Goal: Task Accomplishment & Management: Complete application form

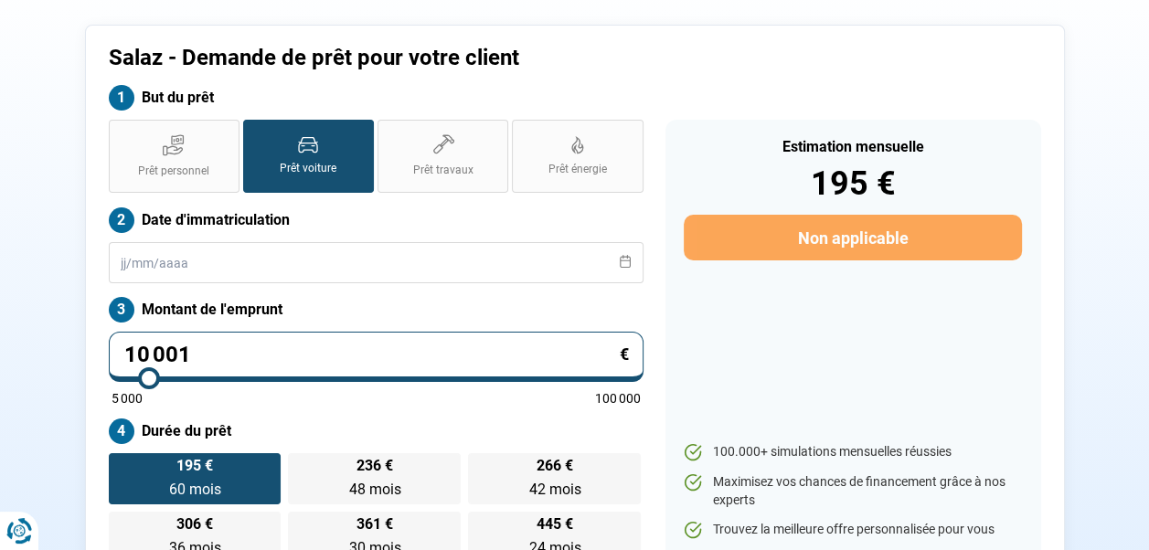
click at [209, 354] on input "10 001" at bounding box center [376, 357] width 535 height 50
type input "1 000"
type input "5000"
type input "100"
type input "5000"
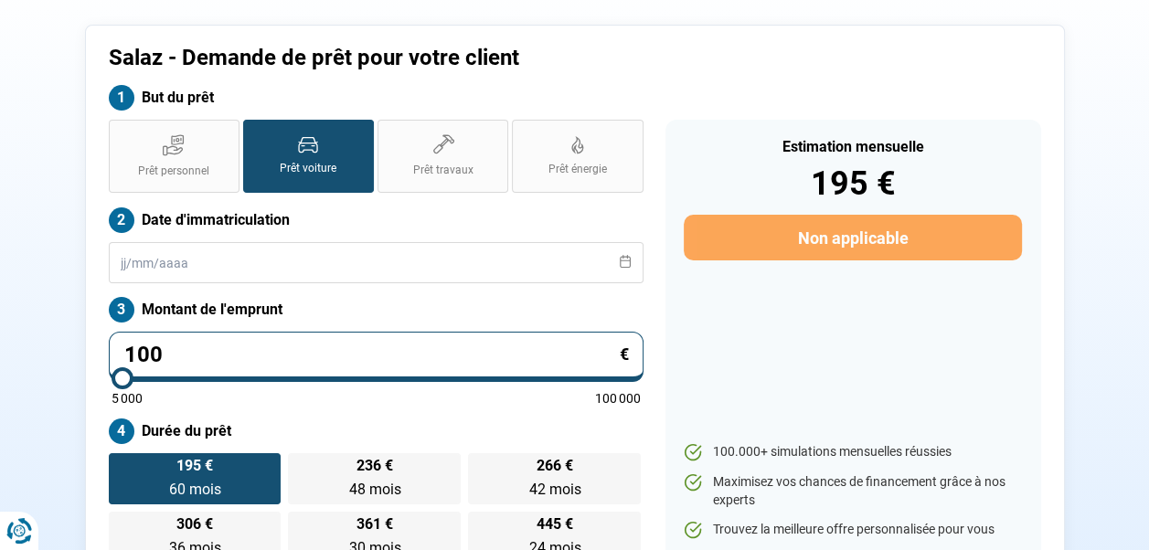
type input "10"
type input "5000"
type input "1"
type input "5000"
type input "0"
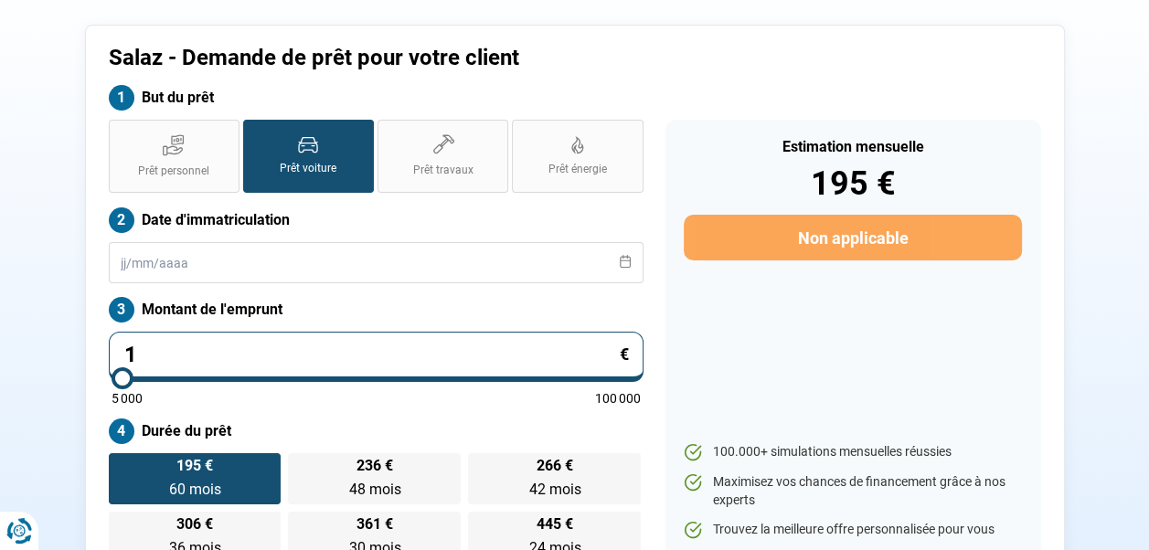
type input "5000"
type input "1"
type input "5000"
type input "18"
type input "5000"
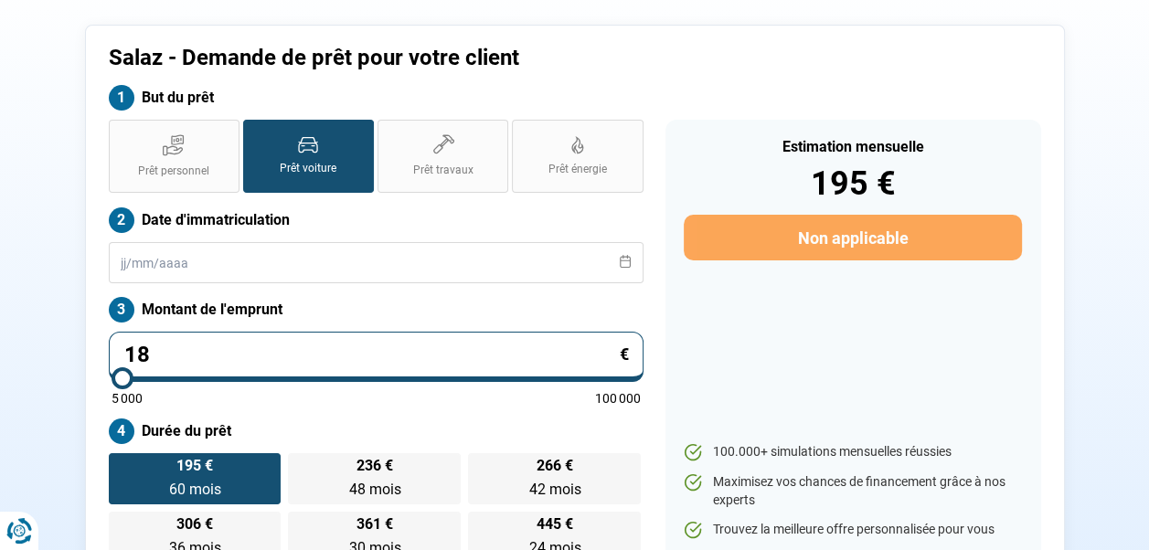
type input "189"
type input "5000"
type input "1 895"
type input "5000"
type input "18 950"
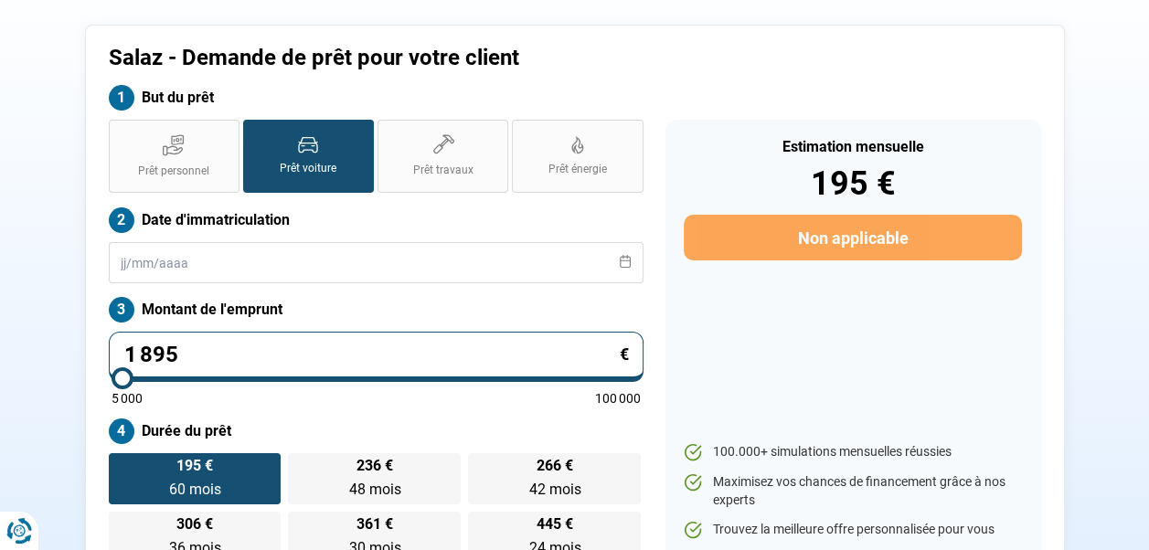
type input "19000"
type input "18 950"
type input "19000"
click at [722, 91] on div "But du prêt" at bounding box center [575, 102] width 954 height 35
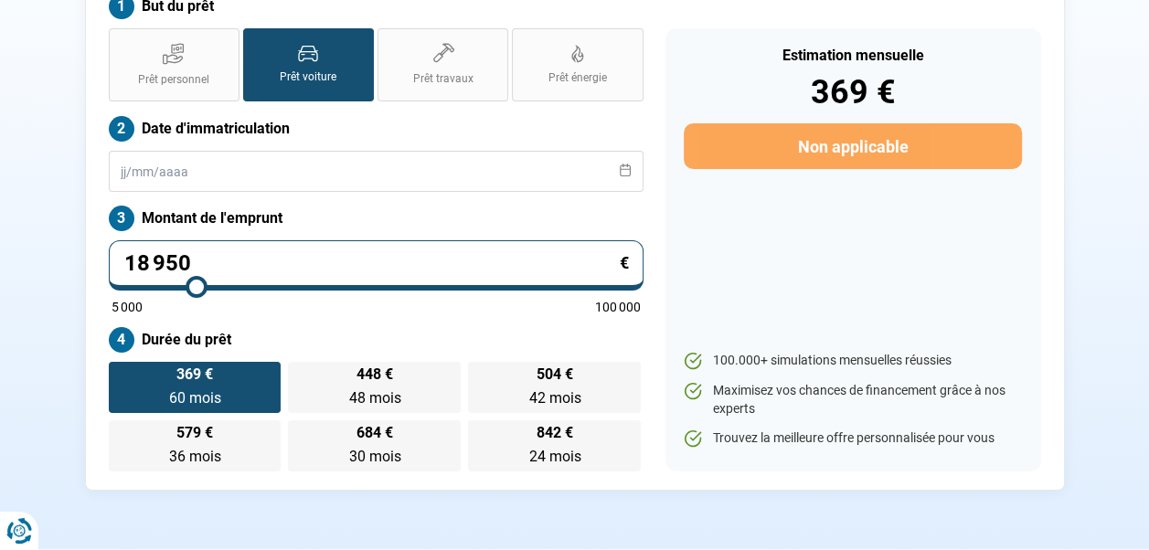
scroll to position [89, 0]
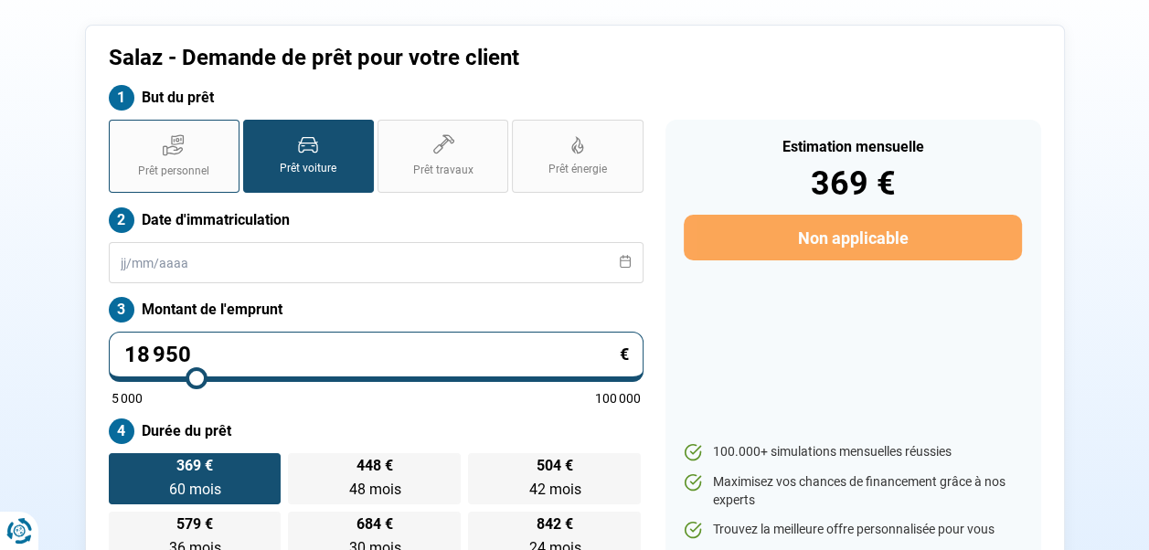
click at [159, 164] on span "Prêt personnel" at bounding box center [173, 172] width 71 height 16
click at [121, 132] on input "Prêt personnel" at bounding box center [115, 126] width 12 height 12
radio input "true"
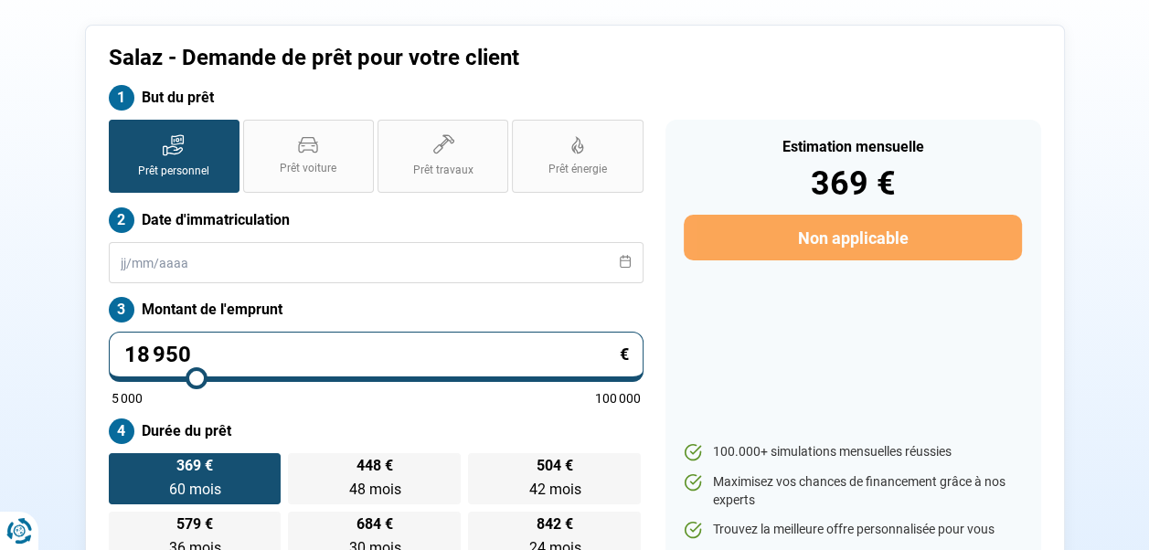
radio input "false"
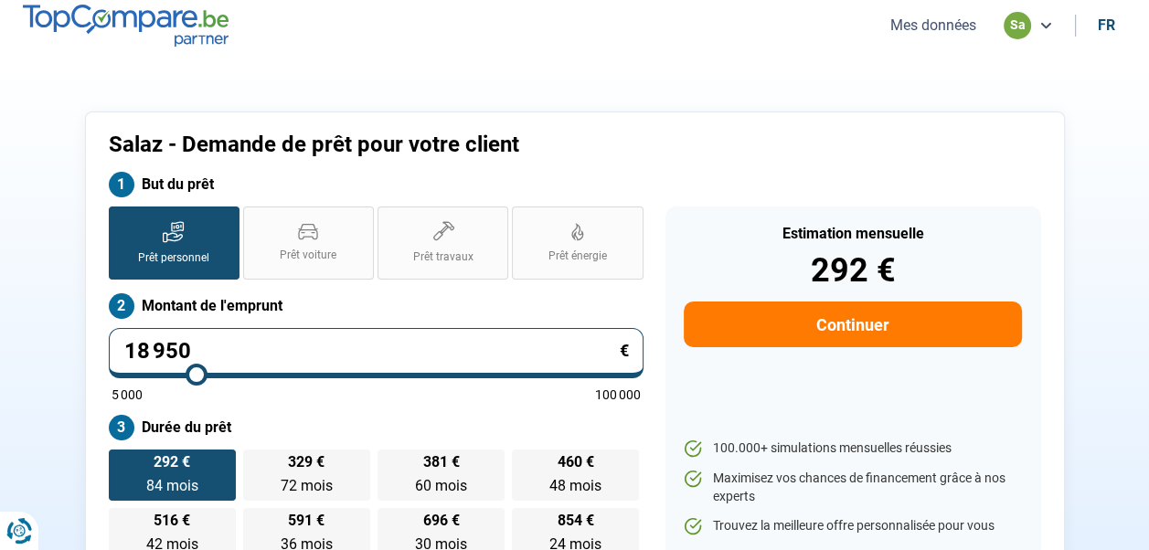
scroll to position [0, 0]
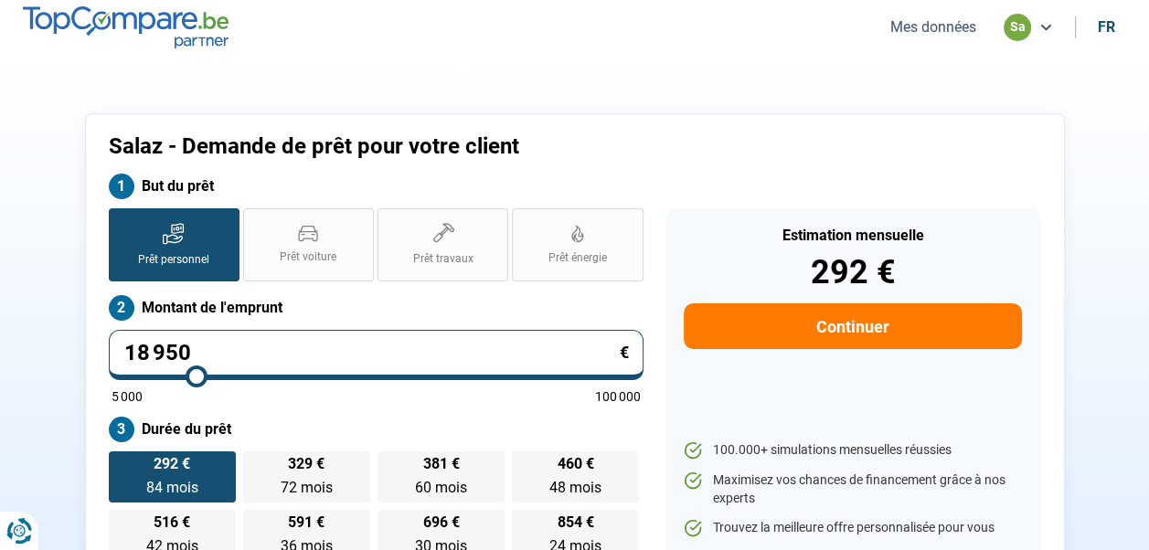
click at [750, 122] on div "Salaz - Demande de prêt pour votre client But du prêt Prêt personnel Prêt voitu…" at bounding box center [575, 346] width 980 height 467
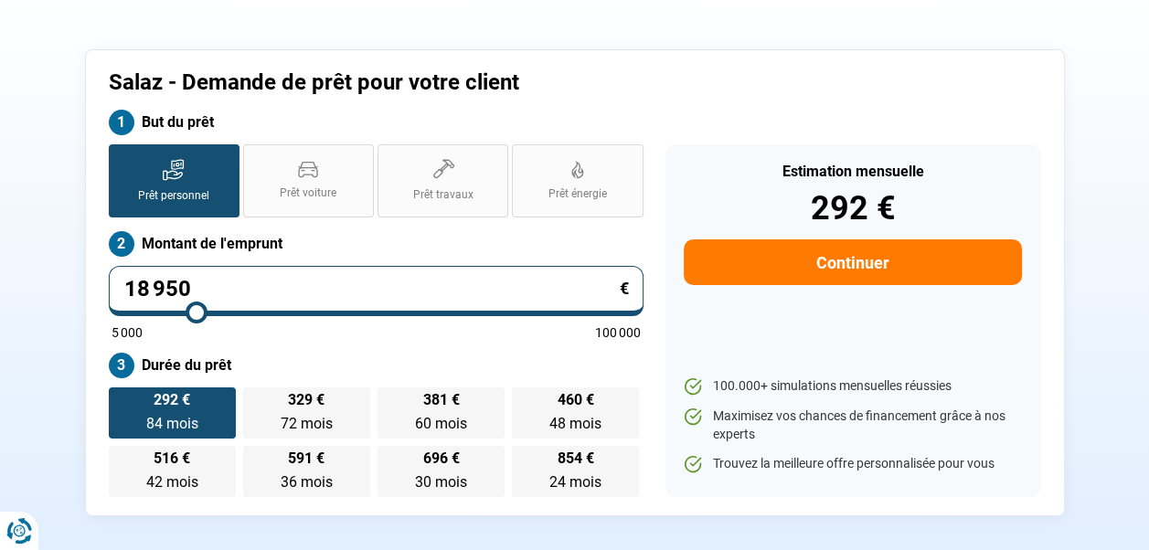
scroll to position [91, 0]
